Goal: Task Accomplishment & Management: Complete application form

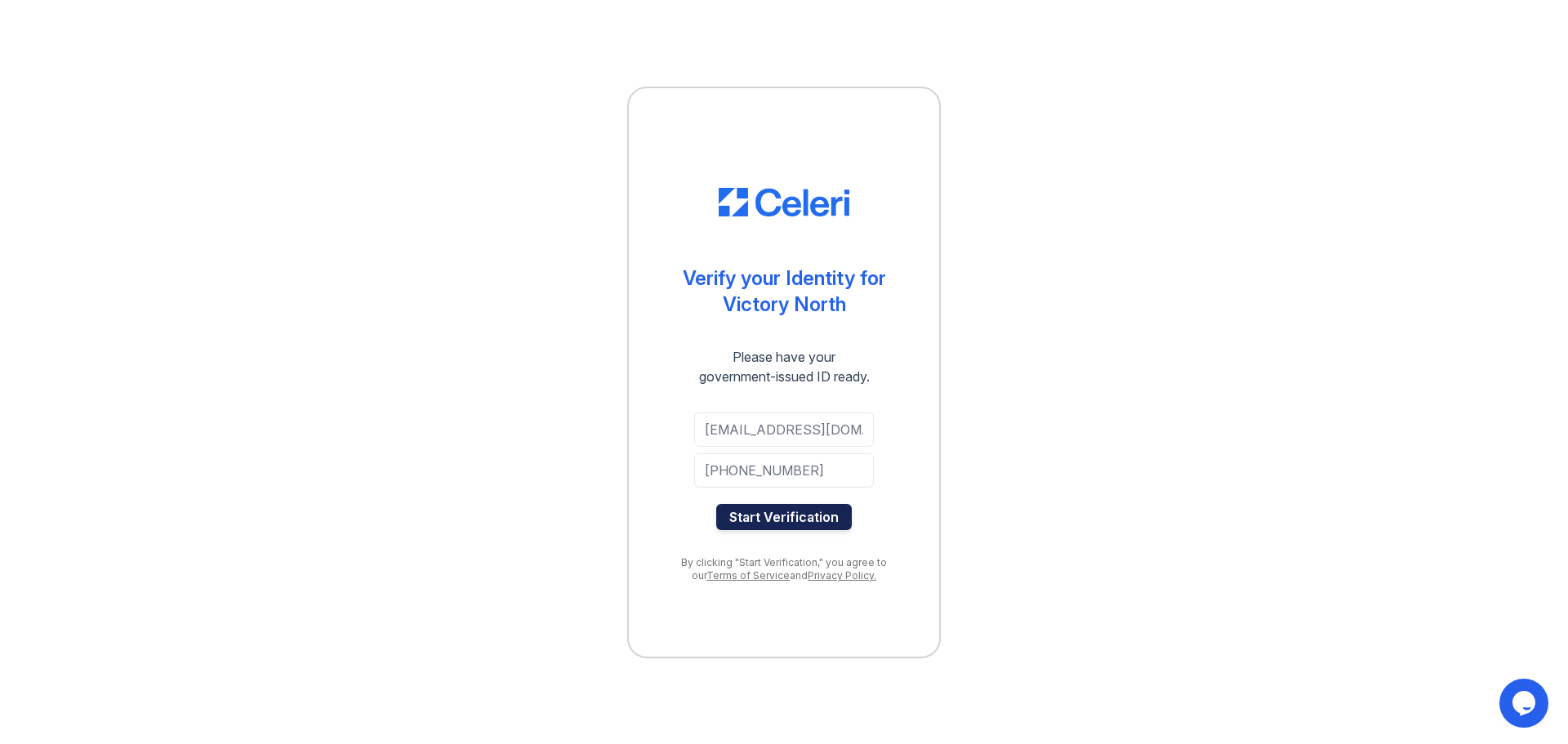
click at [808, 519] on button "Start Verification" at bounding box center [784, 517] width 135 height 26
